Goal: Find contact information: Find contact information

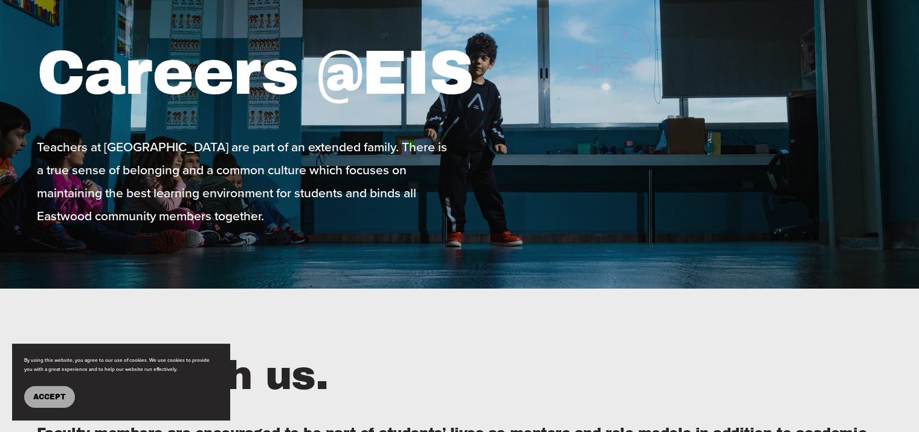
scroll to position [120, 0]
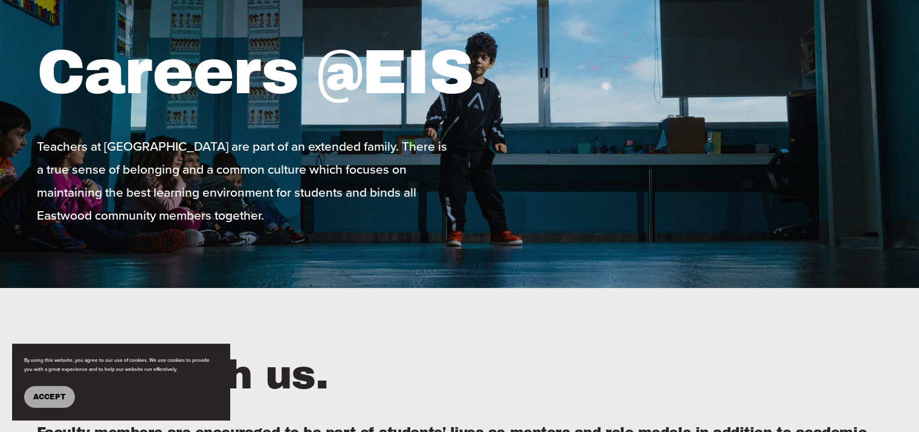
click at [57, 387] on button "Accept" at bounding box center [49, 397] width 51 height 22
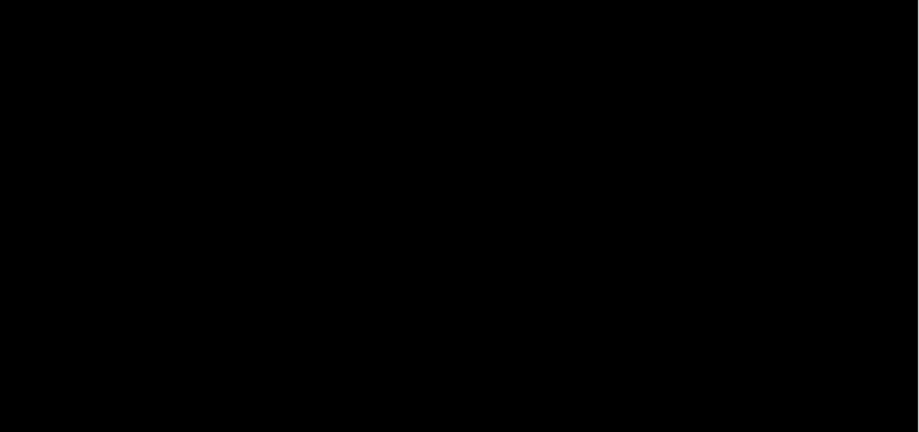
scroll to position [2164, 1]
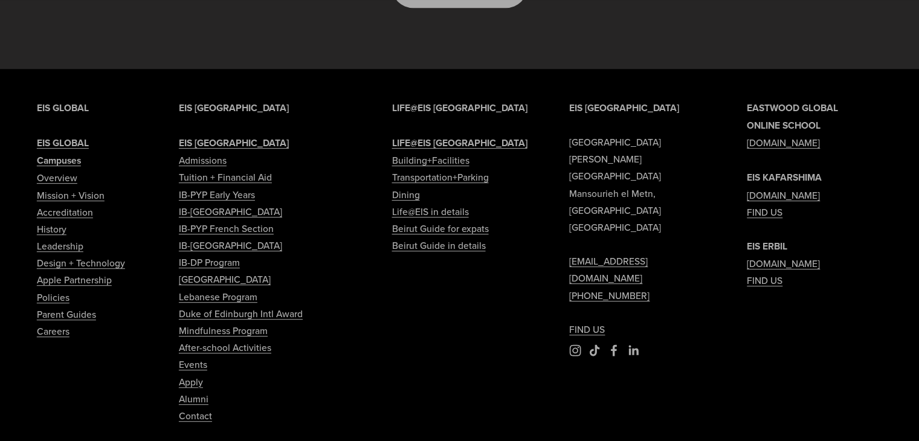
scroll to position [5184, 0]
drag, startPoint x: 686, startPoint y: 187, endPoint x: 559, endPoint y: 190, distance: 127.0
click at [559, 190] on div "EIS BEIRUT Eastwood International School Sami Solh Street Mansourieh el Metn, B…" at bounding box center [459, 318] width 919 height 438
copy link "[EMAIL_ADDRESS][DOMAIN_NAME]"
type input "*****"
